Goal: Information Seeking & Learning: Learn about a topic

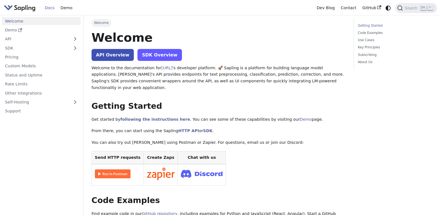
click at [157, 54] on link "SDK Overview" at bounding box center [159, 55] width 44 height 12
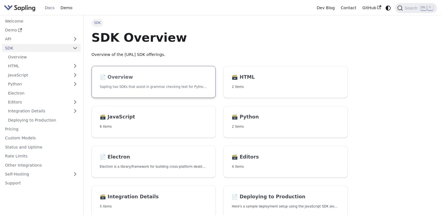
click at [191, 90] on link "📄️ Overview Sapling has SDKs that assist in grammar checking text for Python an…" at bounding box center [153, 82] width 124 height 32
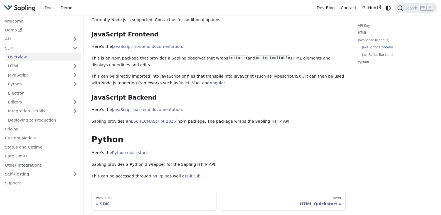
scroll to position [195, 0]
